Goal: Task Accomplishment & Management: Understand process/instructions

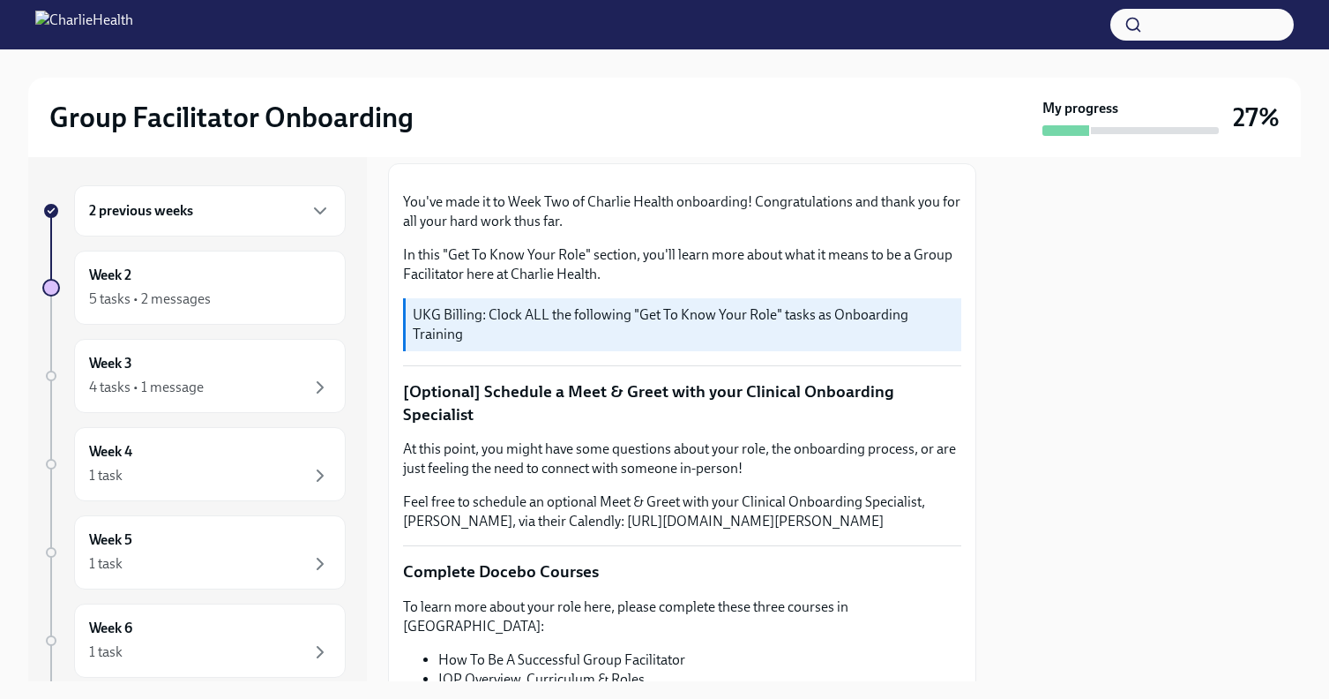
scroll to position [245, 0]
click at [211, 306] on div "5 tasks • 2 messages" at bounding box center [210, 298] width 242 height 21
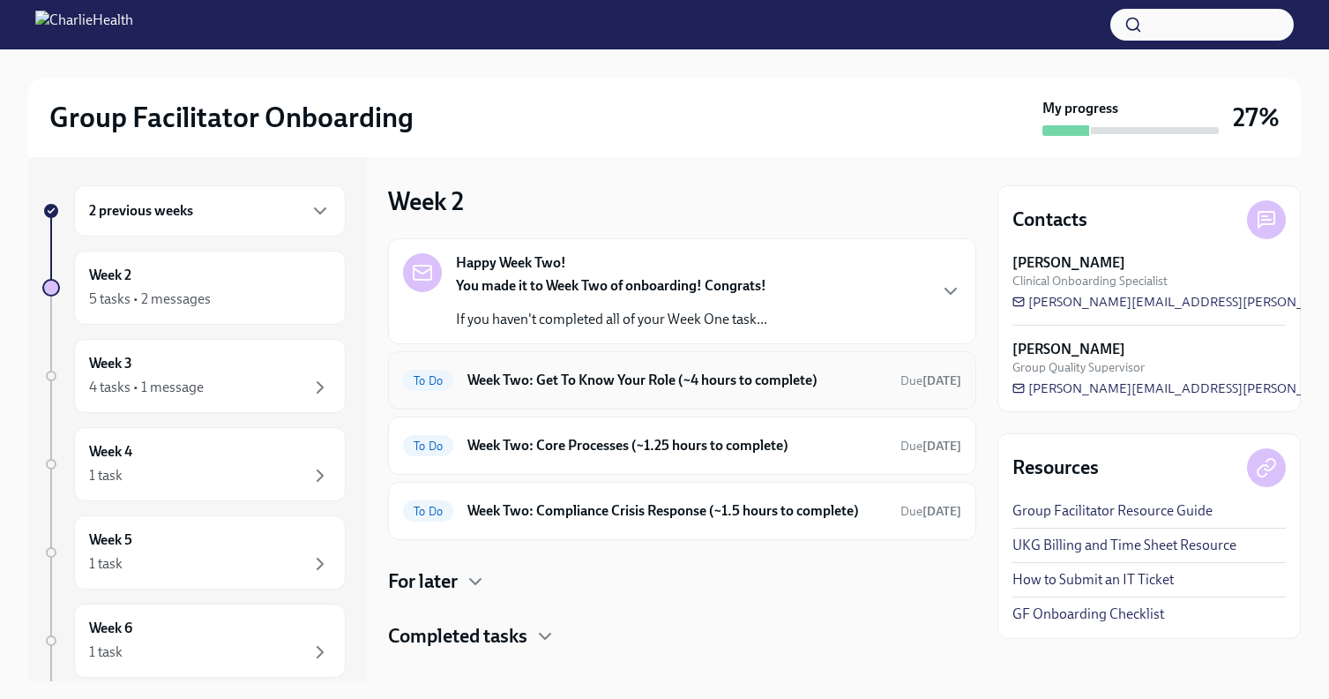
click at [608, 390] on div "To Do Week Two: Get To Know Your Role (~4 hours to complete) Due [DATE]" at bounding box center [682, 380] width 558 height 28
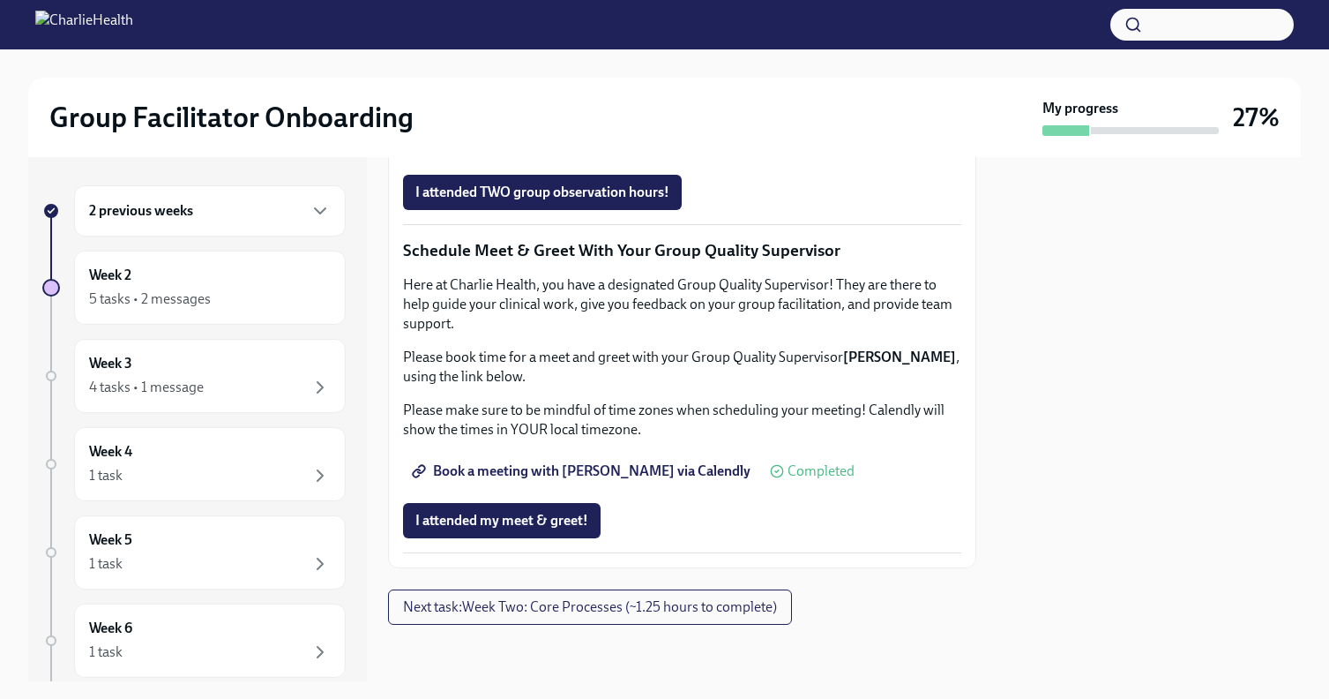
scroll to position [1721, 0]
click at [582, 604] on span "Next task : Week Two: Core Processes (~1.25 hours to complete)" at bounding box center [590, 607] width 374 height 18
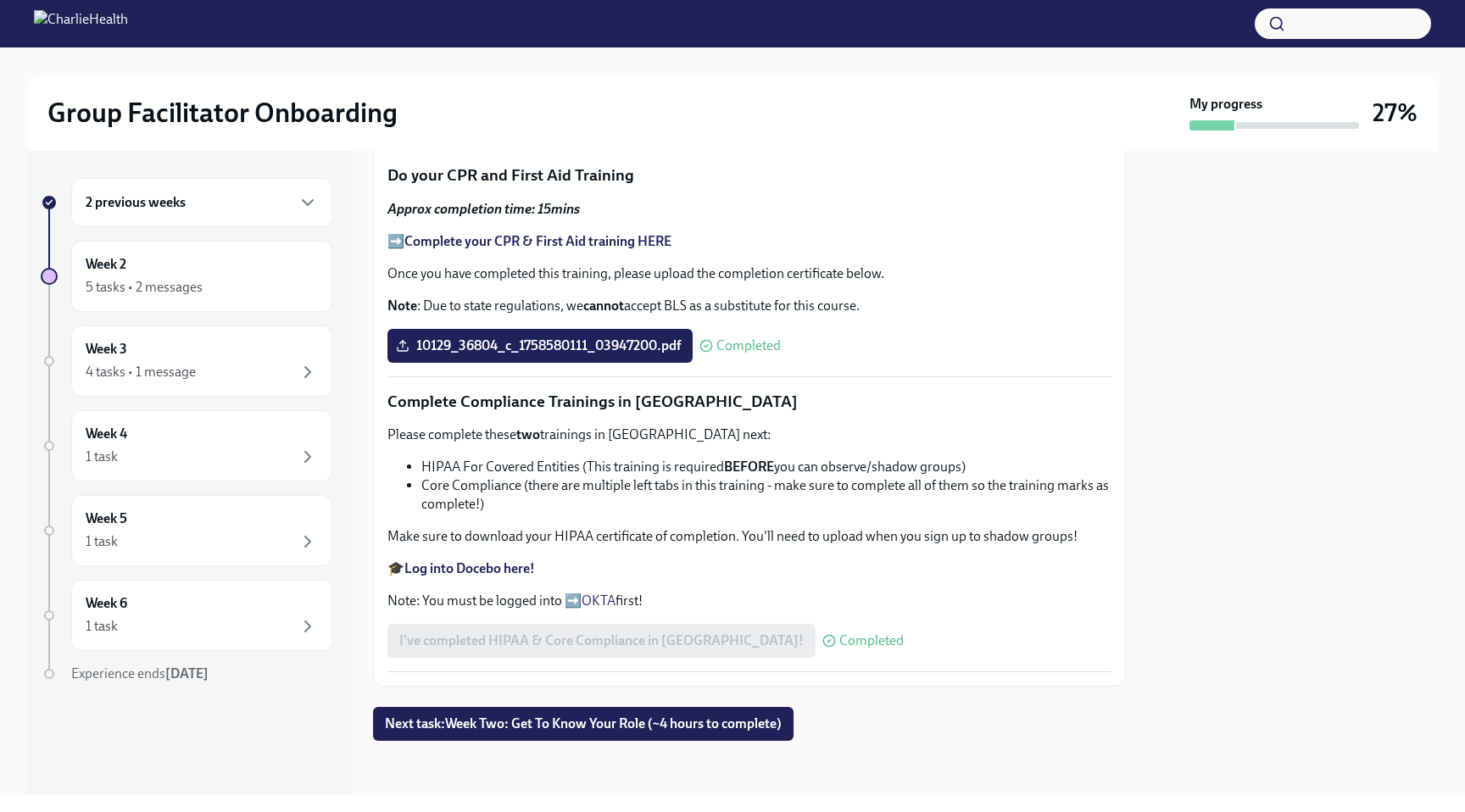
scroll to position [1001, 0]
click at [621, 726] on span "Next task : Week Two: Get To Know Your Role (~4 hours to complete)" at bounding box center [583, 724] width 397 height 17
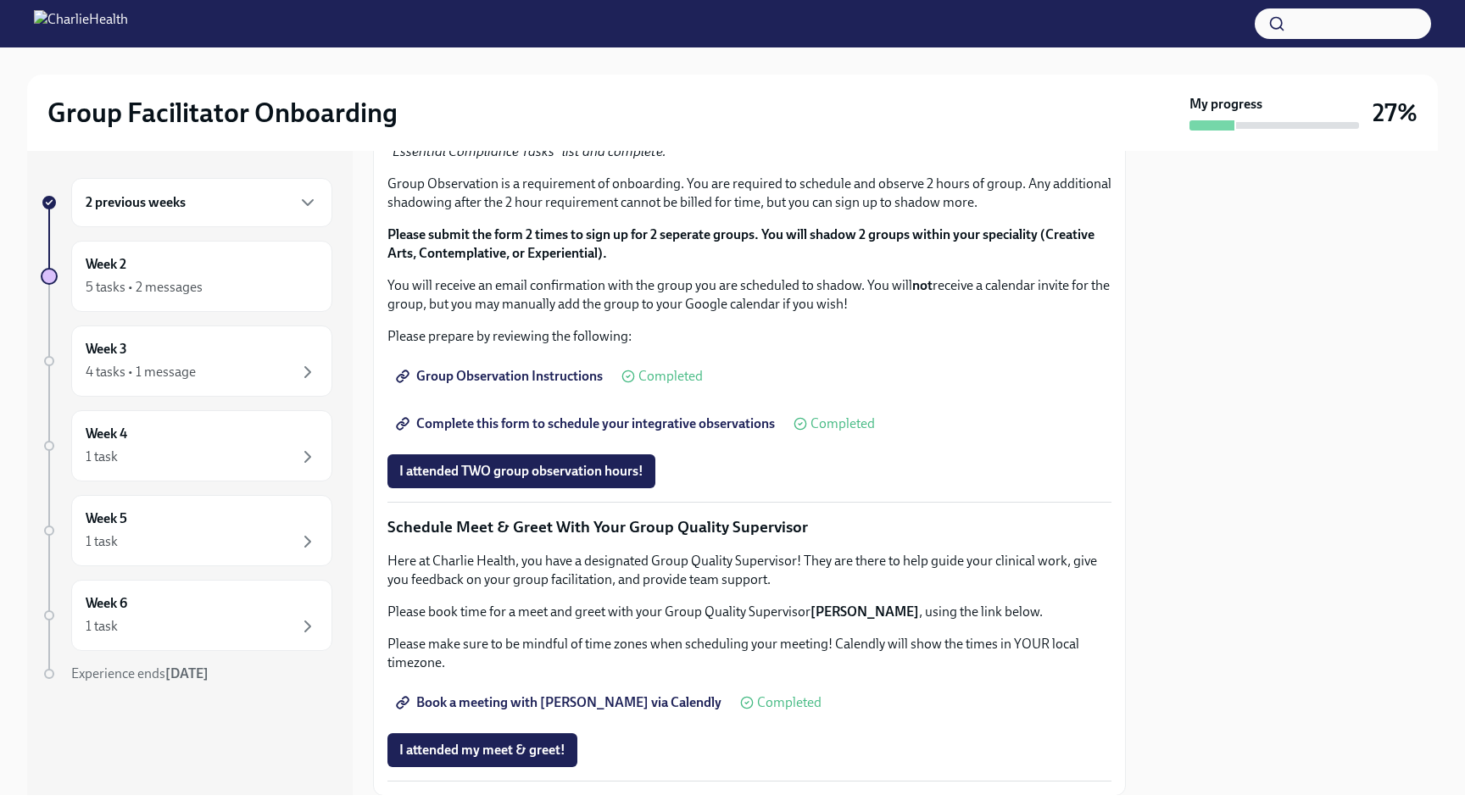
scroll to position [851, 0]
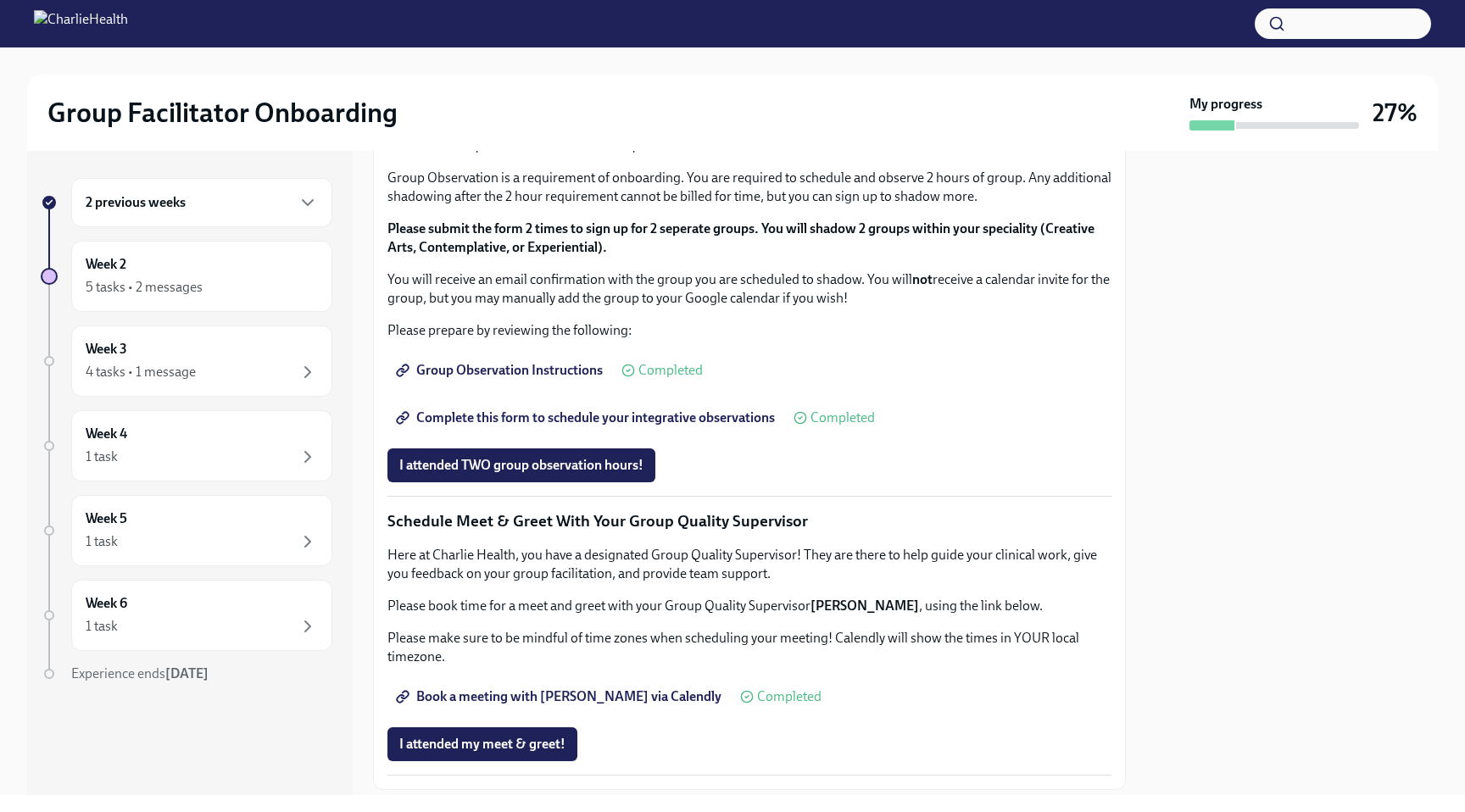
click at [555, 46] on span "I completed these three Docebo courses!" at bounding box center [518, 37] width 238 height 17
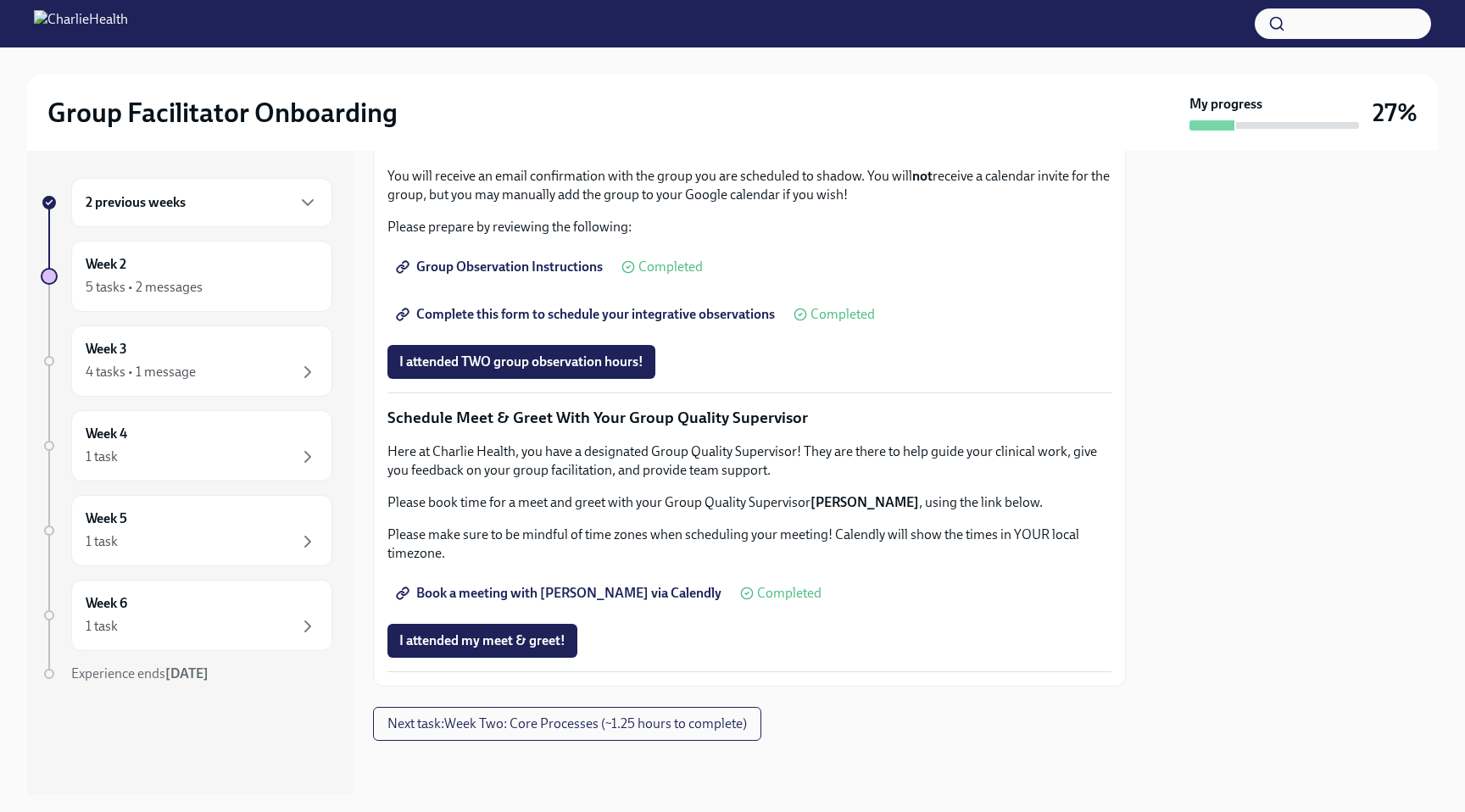
scroll to position [1497, 0]
click at [586, 727] on span "Next task : Week Two: Core Processes (~1.25 hours to complete)" at bounding box center [567, 724] width 360 height 17
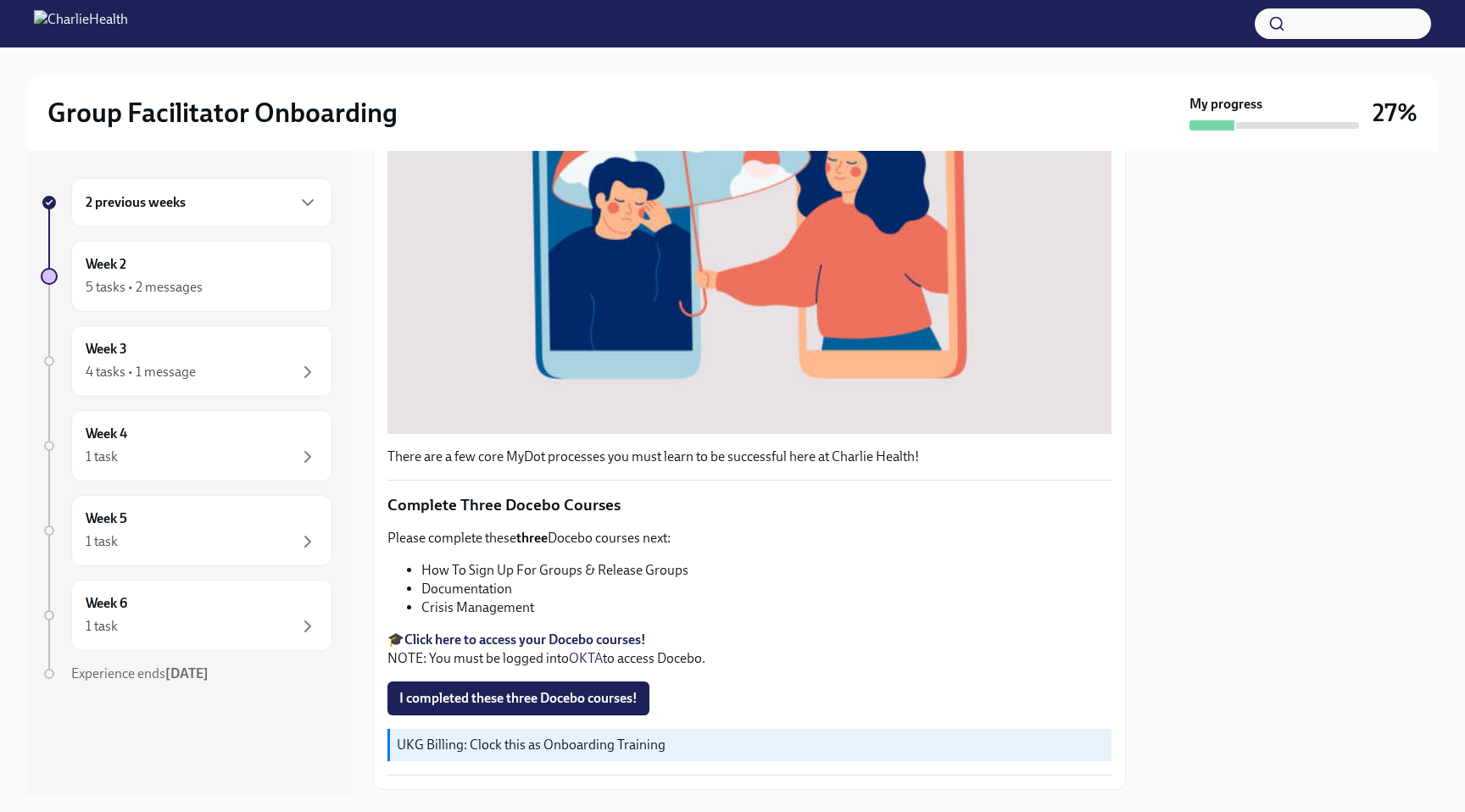
scroll to position [533, 0]
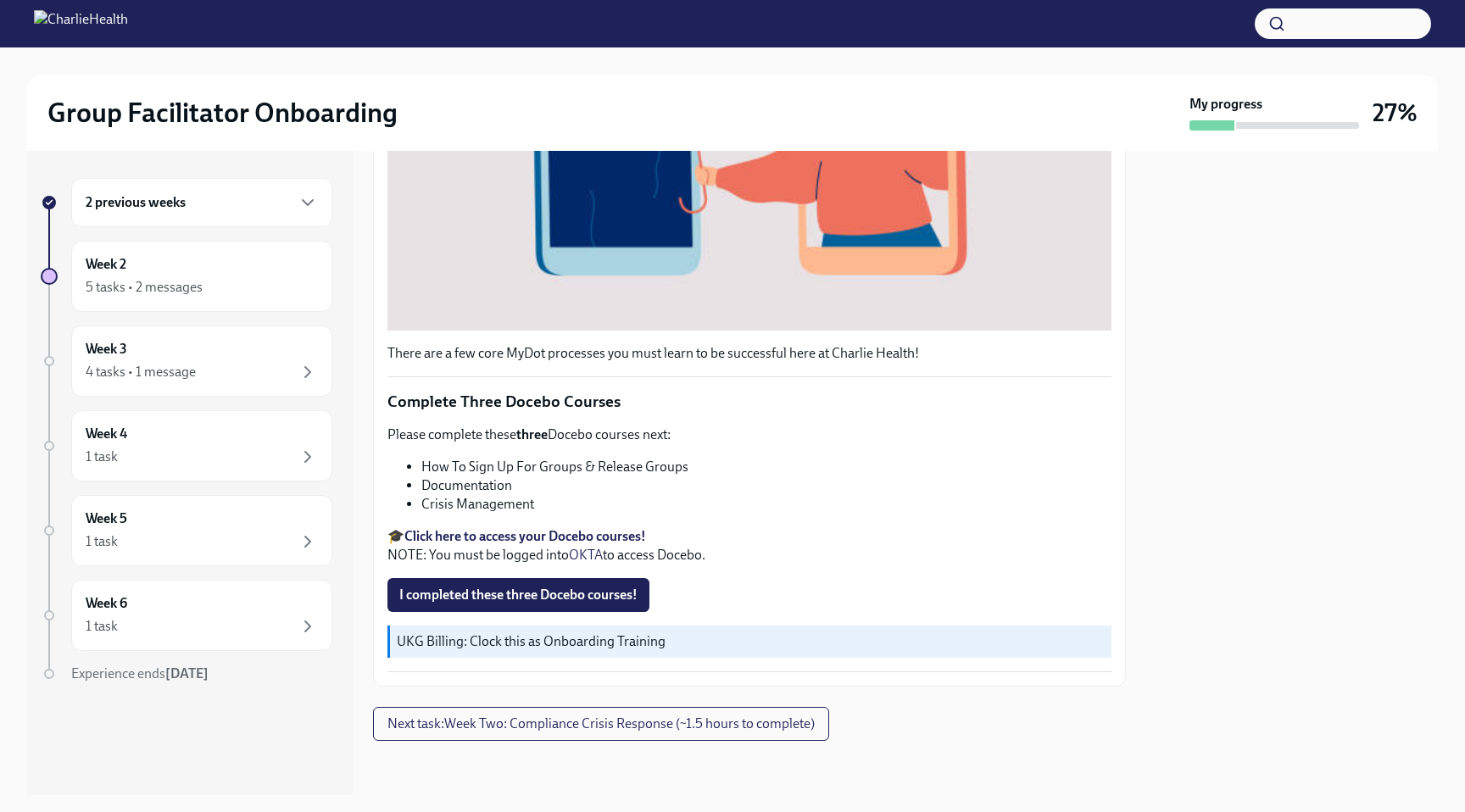
click at [492, 530] on strong "Click here to access your Docebo courses!" at bounding box center [525, 535] width 241 height 16
